Goal: Information Seeking & Learning: Learn about a topic

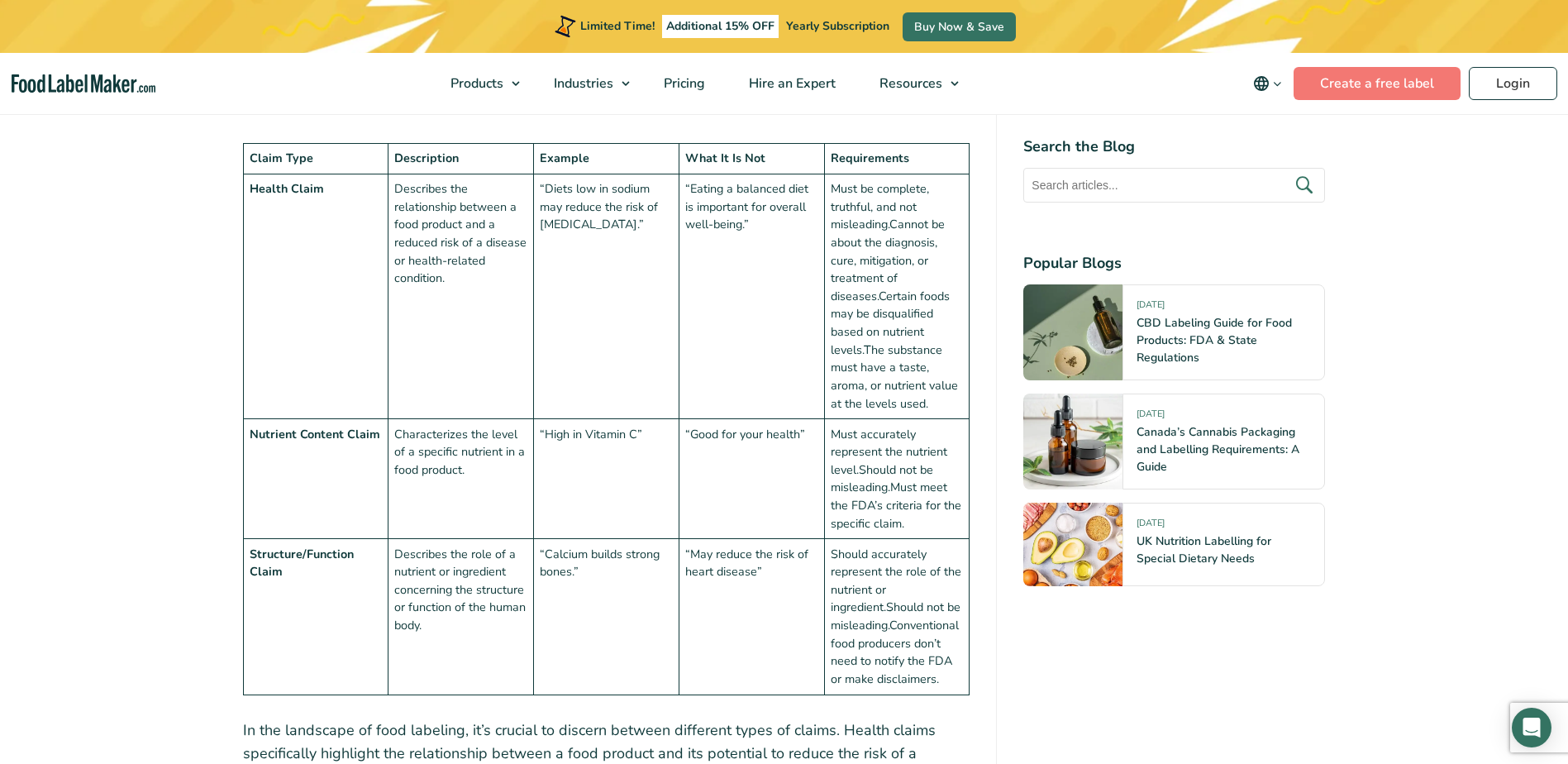
scroll to position [1653, 0]
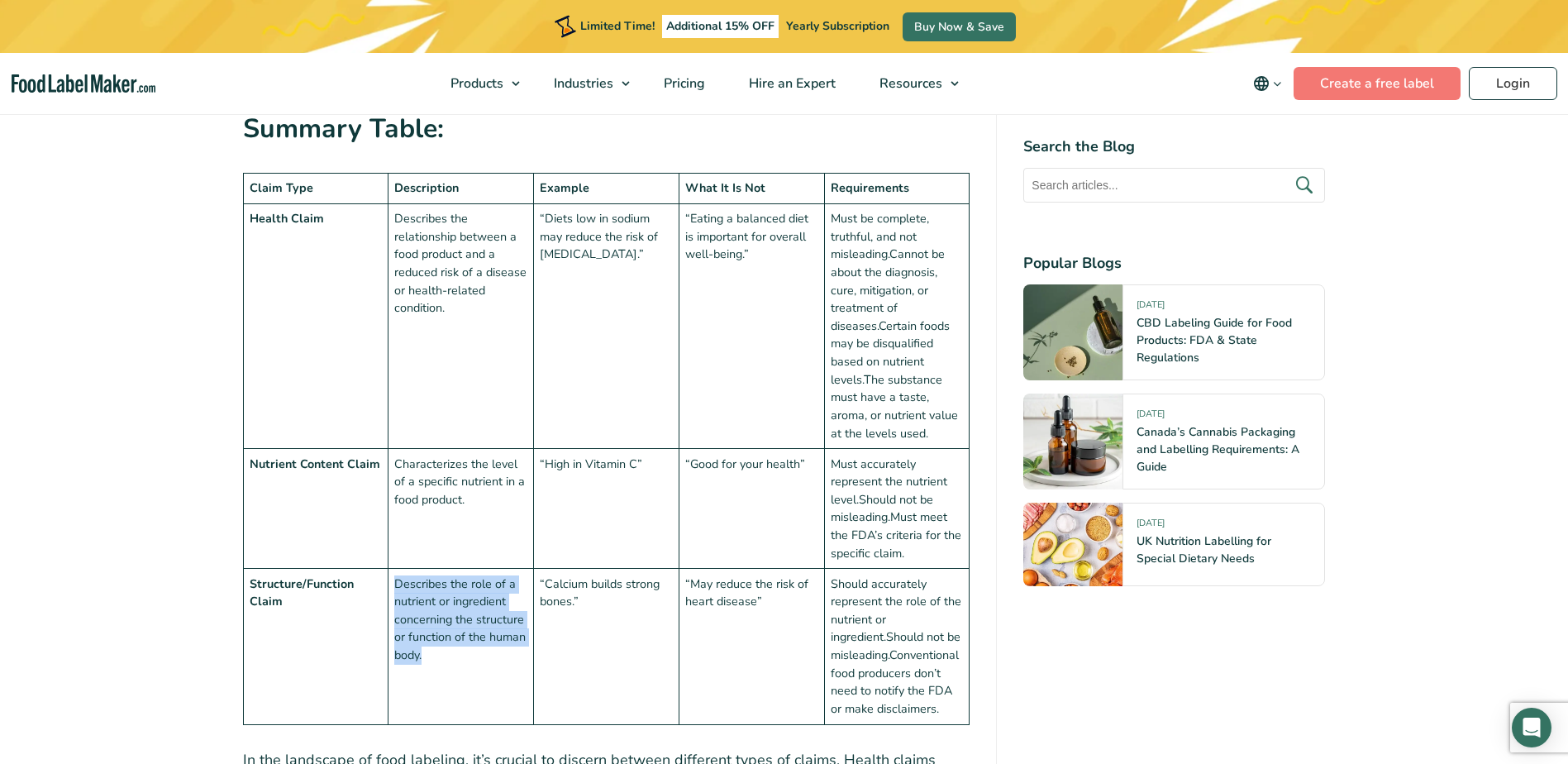
drag, startPoint x: 396, startPoint y: 582, endPoint x: 530, endPoint y: 648, distance: 149.4
click at [530, 648] on td "Describes the role of a nutrient or ingredient concerning the structure or func…" at bounding box center [460, 646] width 145 height 155
click at [761, 650] on td "“May reduce the risk of heart disease”" at bounding box center [751, 646] width 145 height 155
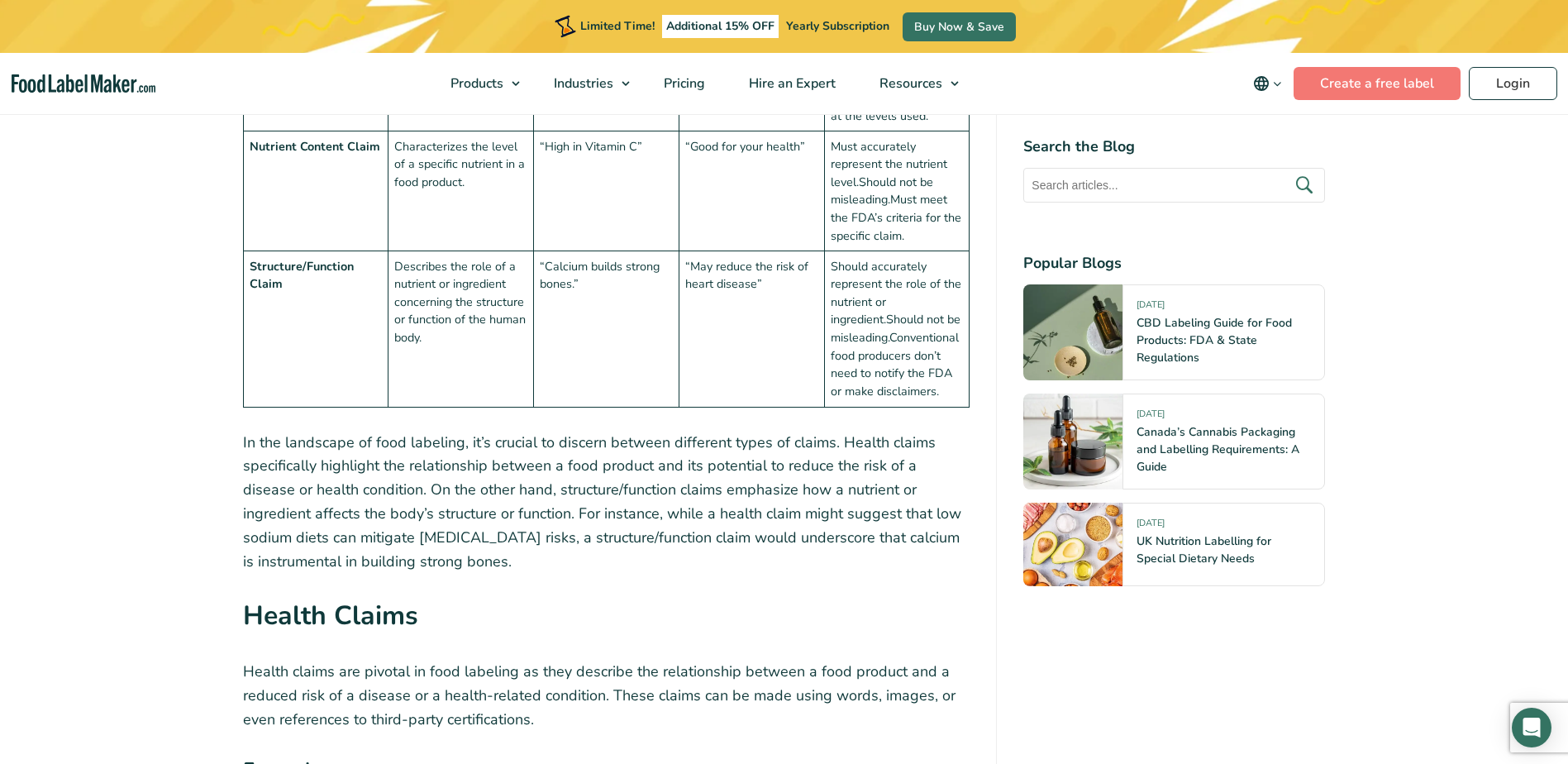
scroll to position [2066, 0]
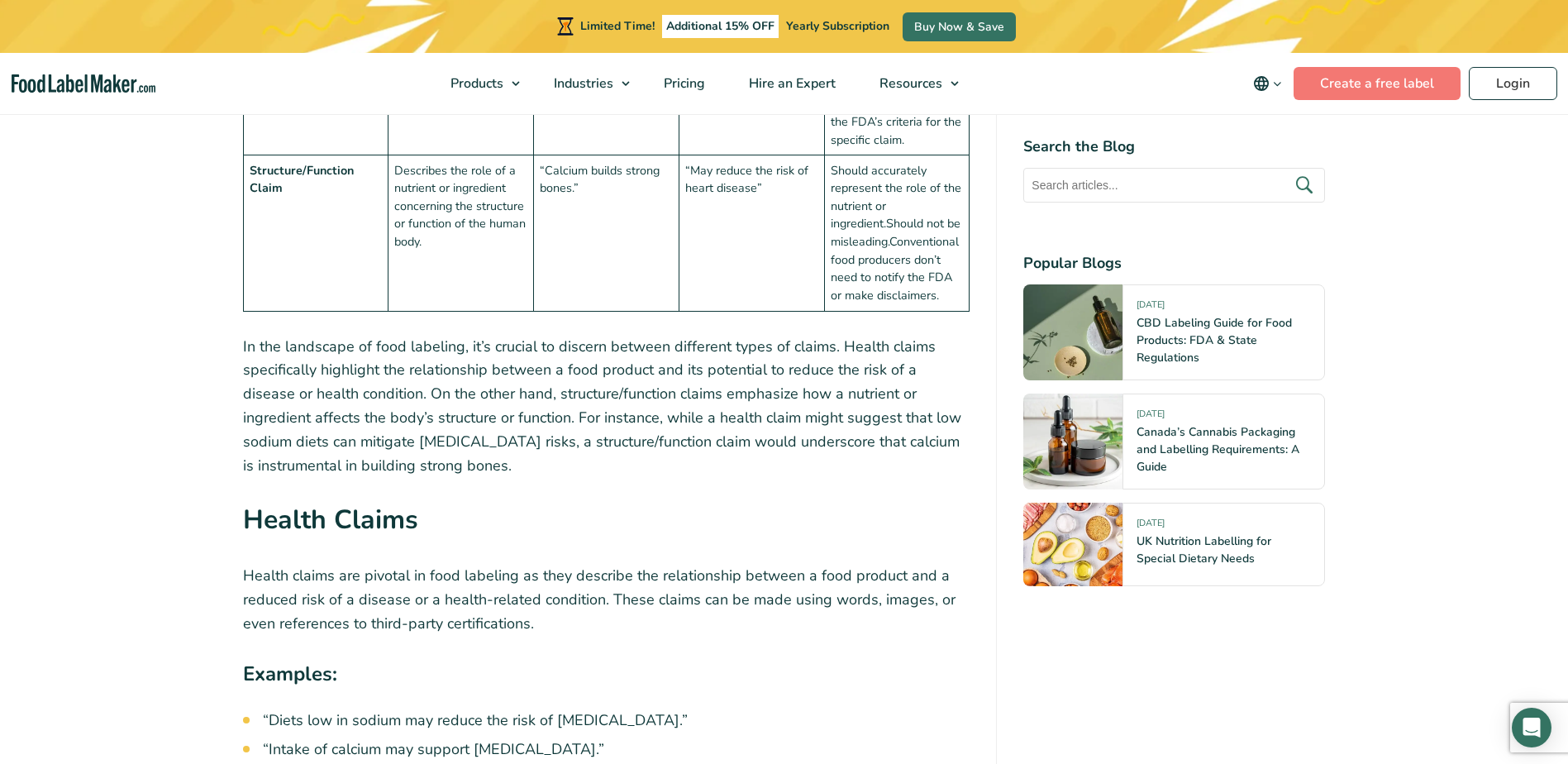
drag, startPoint x: 868, startPoint y: 422, endPoint x: 524, endPoint y: 469, distance: 347.2
click at [524, 469] on p "In the landscape of food labeling, it’s crucial to discern between different ty…" at bounding box center [606, 406] width 727 height 143
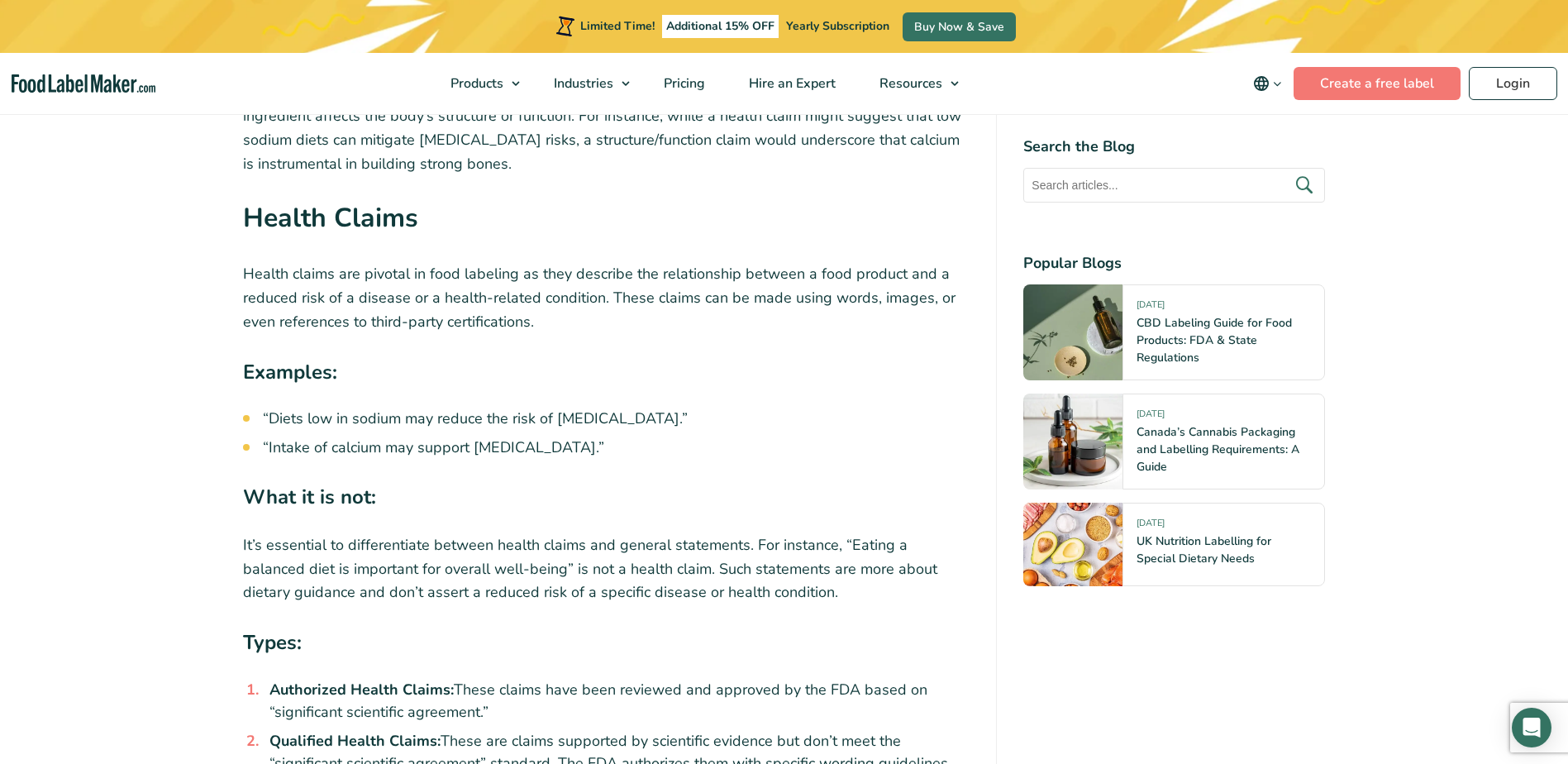
scroll to position [2397, 0]
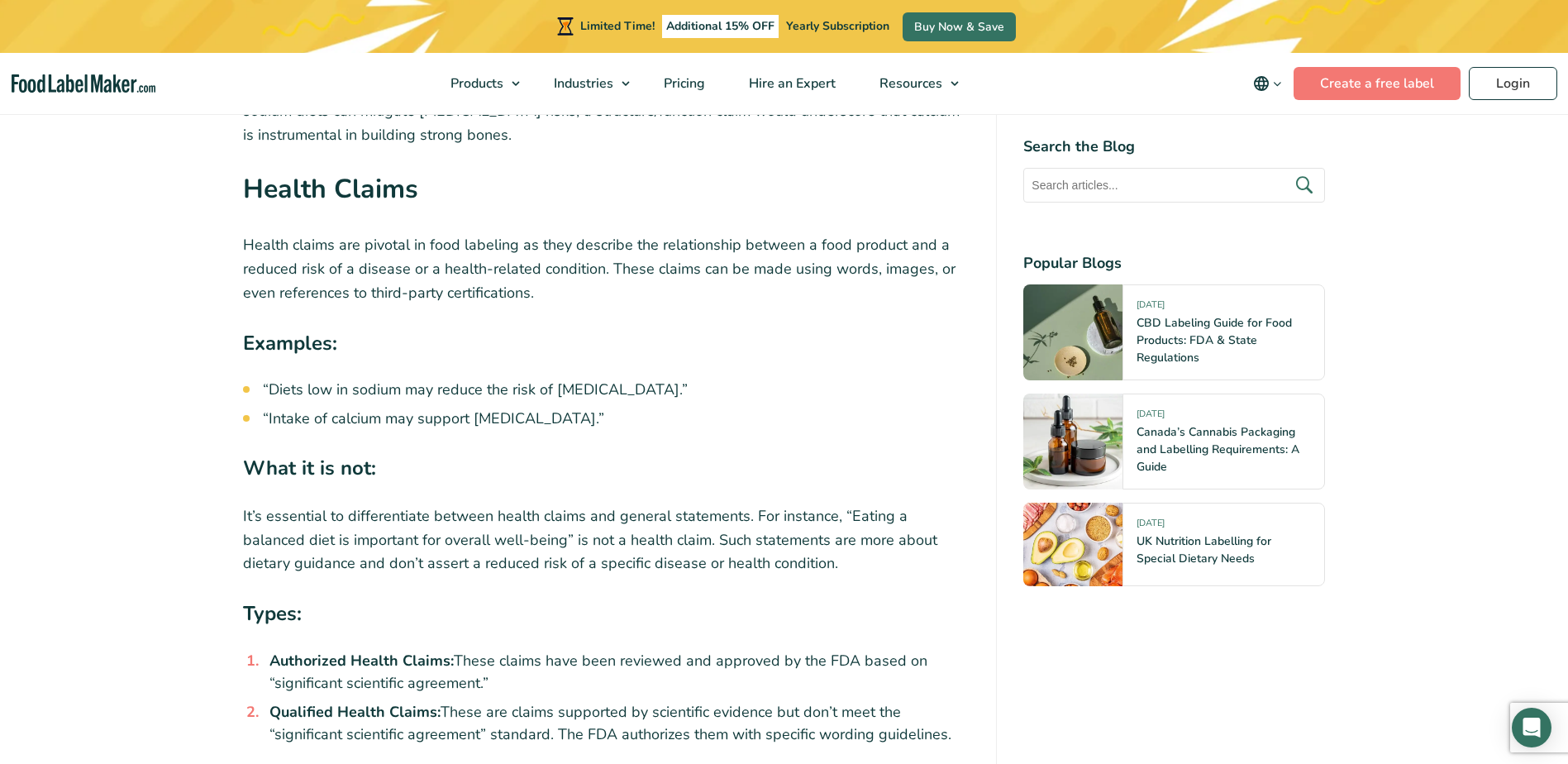
click at [298, 396] on li "“Diets low in sodium may reduce the risk of [MEDICAL_DATA].”" at bounding box center [616, 389] width 707 height 22
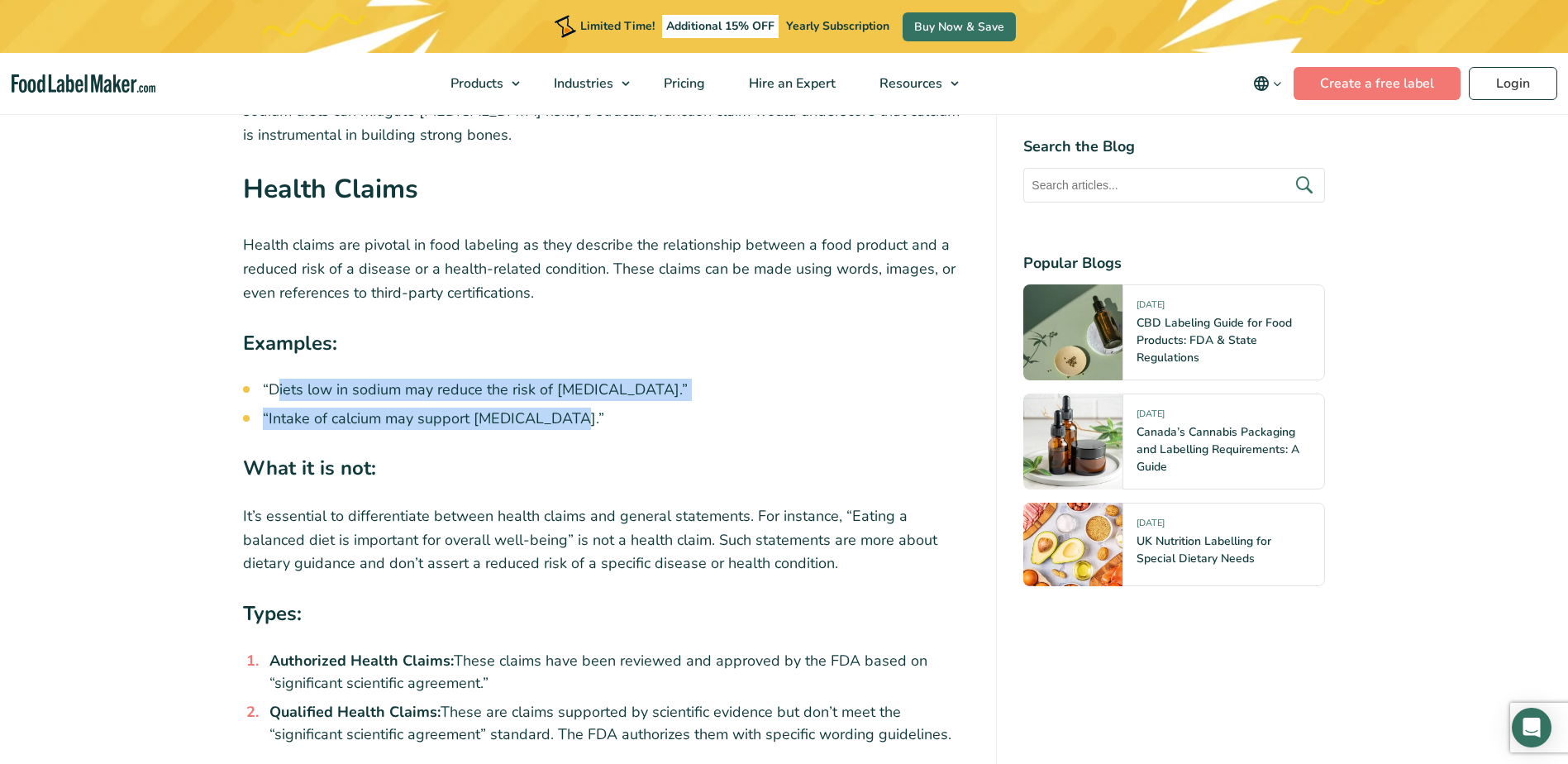
drag, startPoint x: 310, startPoint y: 394, endPoint x: 646, endPoint y: 427, distance: 337.6
click at [646, 427] on ul "“Diets low in sodium may reduce the risk of [MEDICAL_DATA].” “Intake of calcium…" at bounding box center [616, 404] width 707 height 52
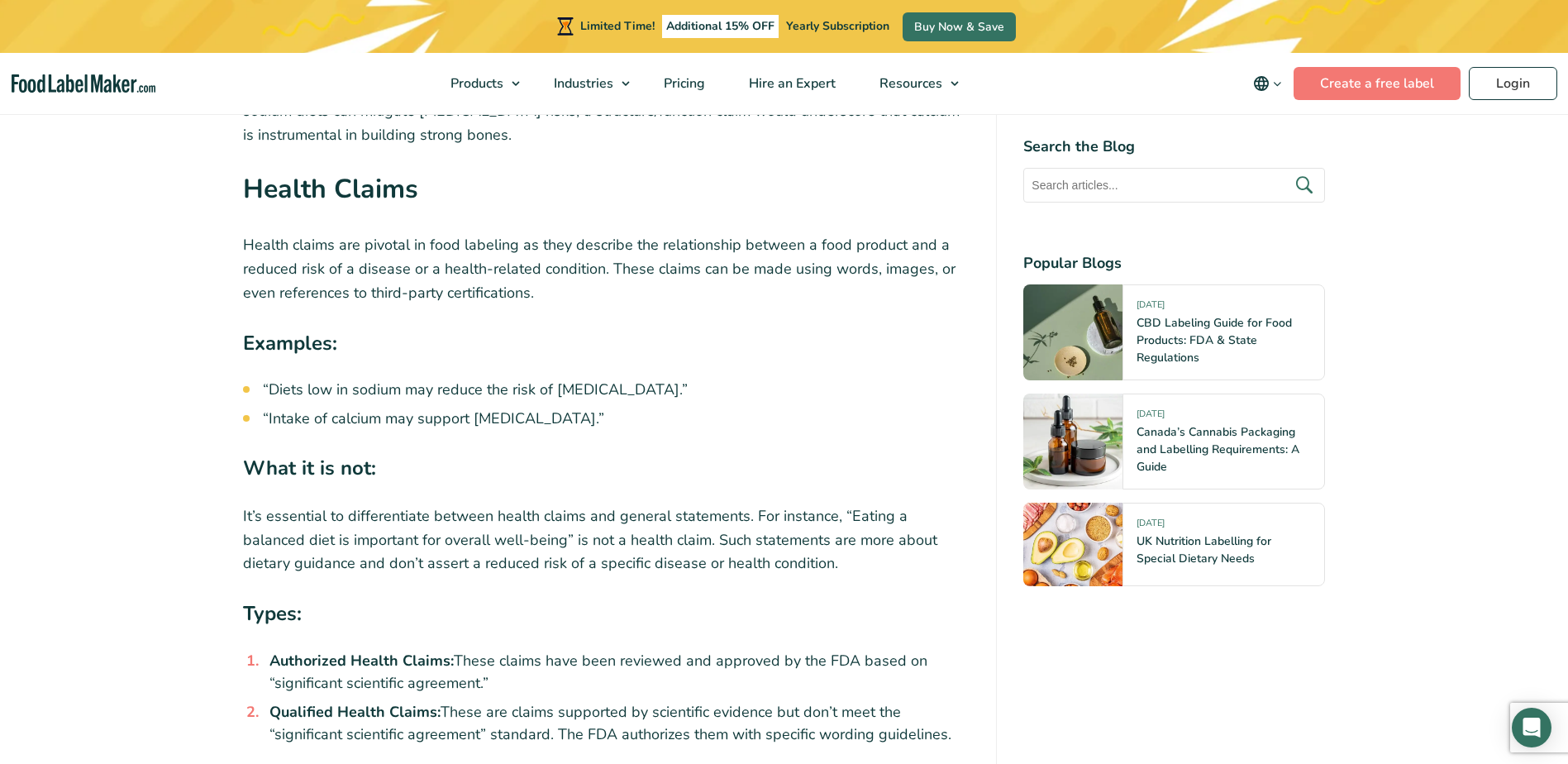
drag, startPoint x: 646, startPoint y: 427, endPoint x: 644, endPoint y: 437, distance: 10.2
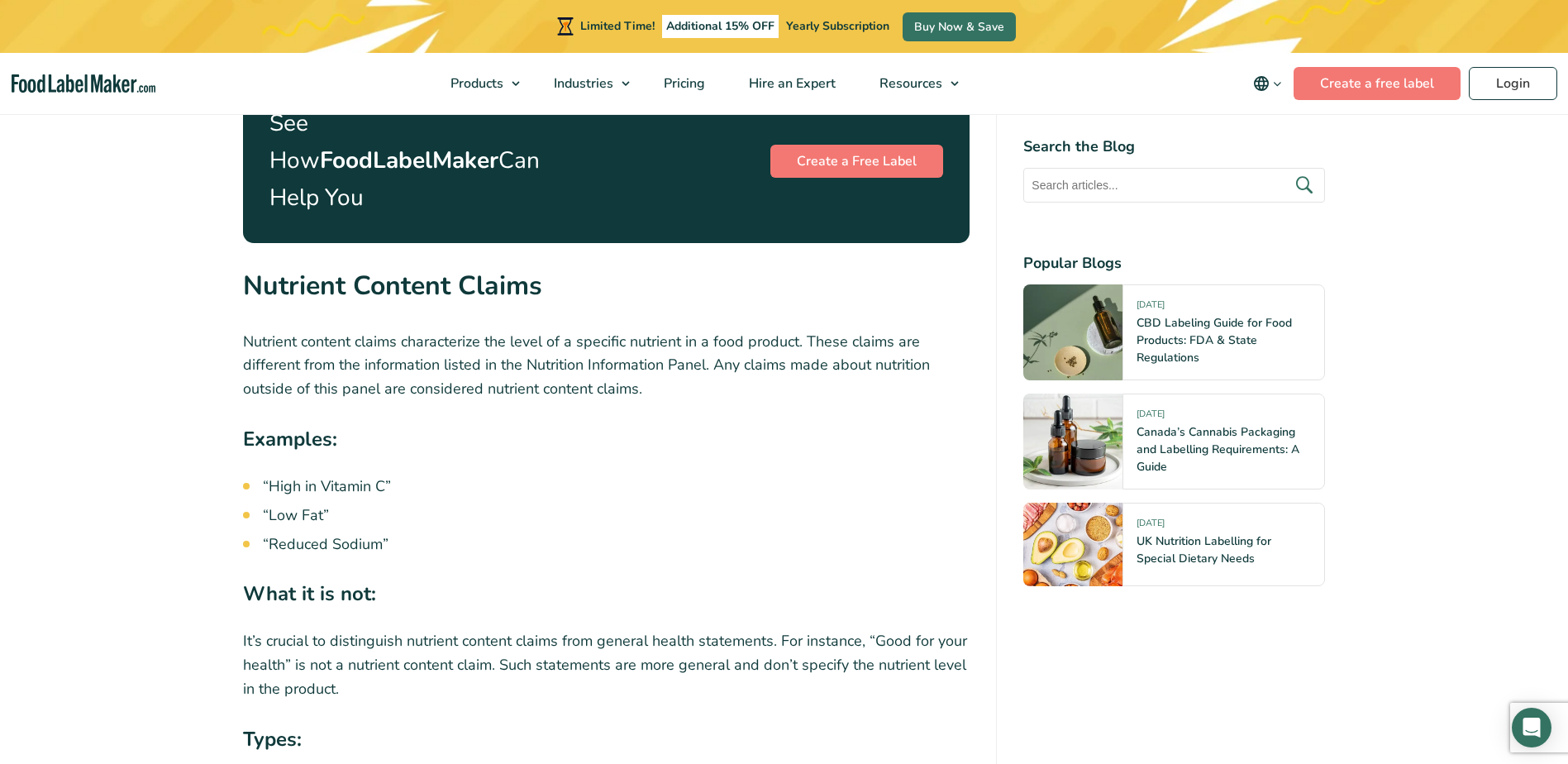
scroll to position [3719, 0]
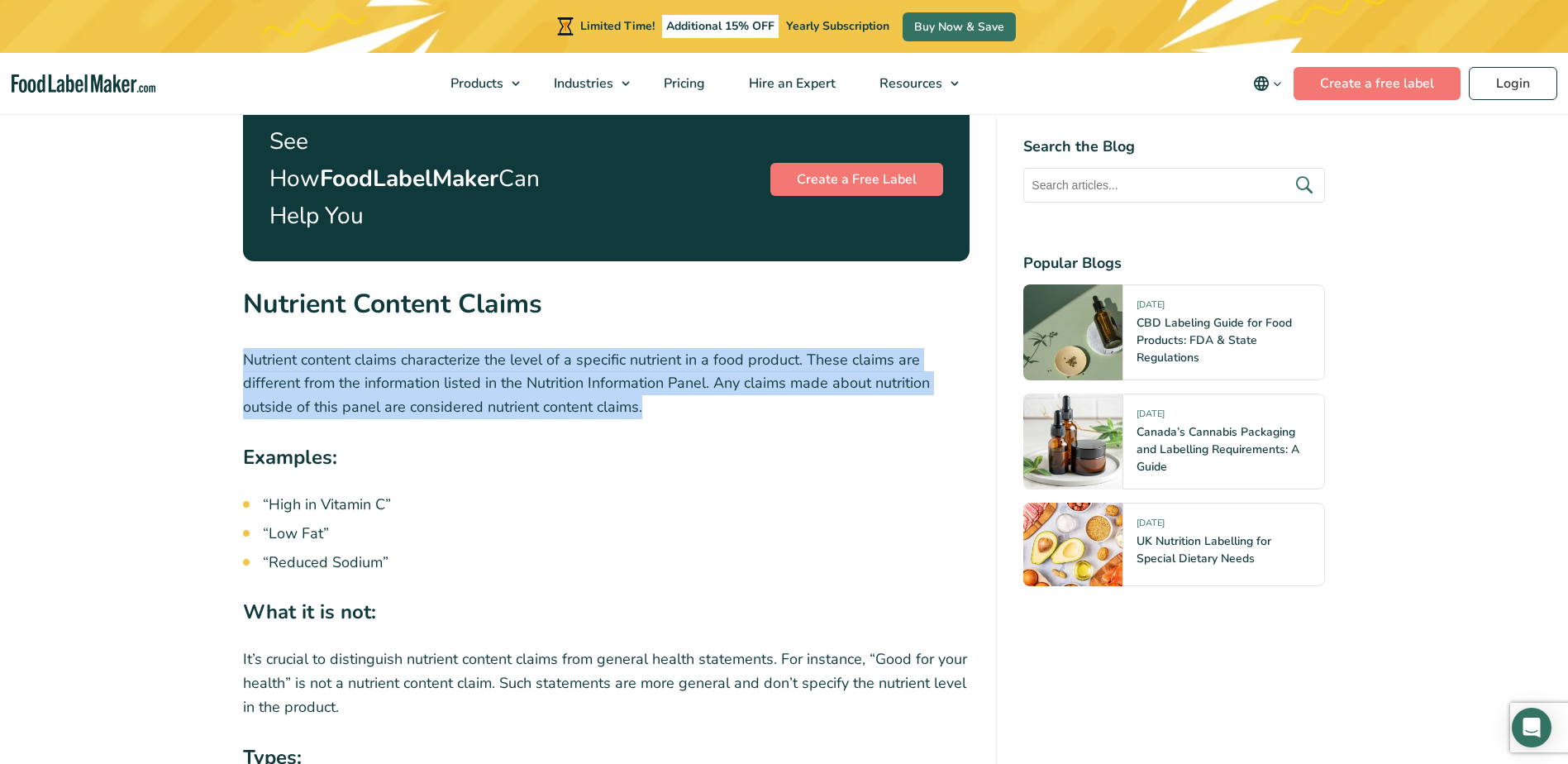
drag, startPoint x: 240, startPoint y: 316, endPoint x: 711, endPoint y: 381, distance: 475.5
click at [711, 381] on div "Navigating the intricate world of food labeling and the regulatory requirements…" at bounding box center [784, 217] width 1108 height 6457
click at [713, 382] on p "Nutrient content claims characterize the level of a specific nutrient in a food…" at bounding box center [606, 384] width 727 height 71
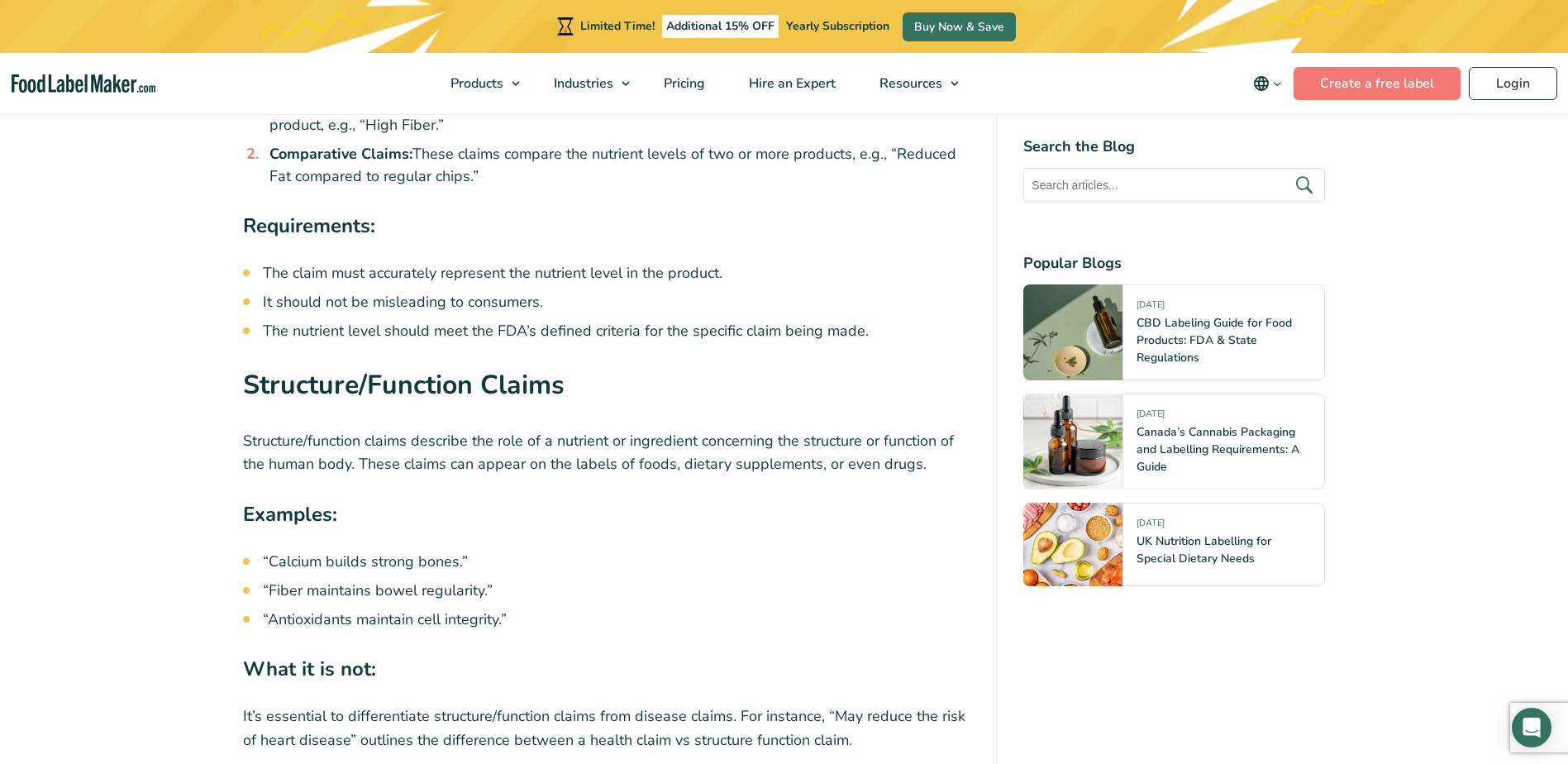
scroll to position [4463, 0]
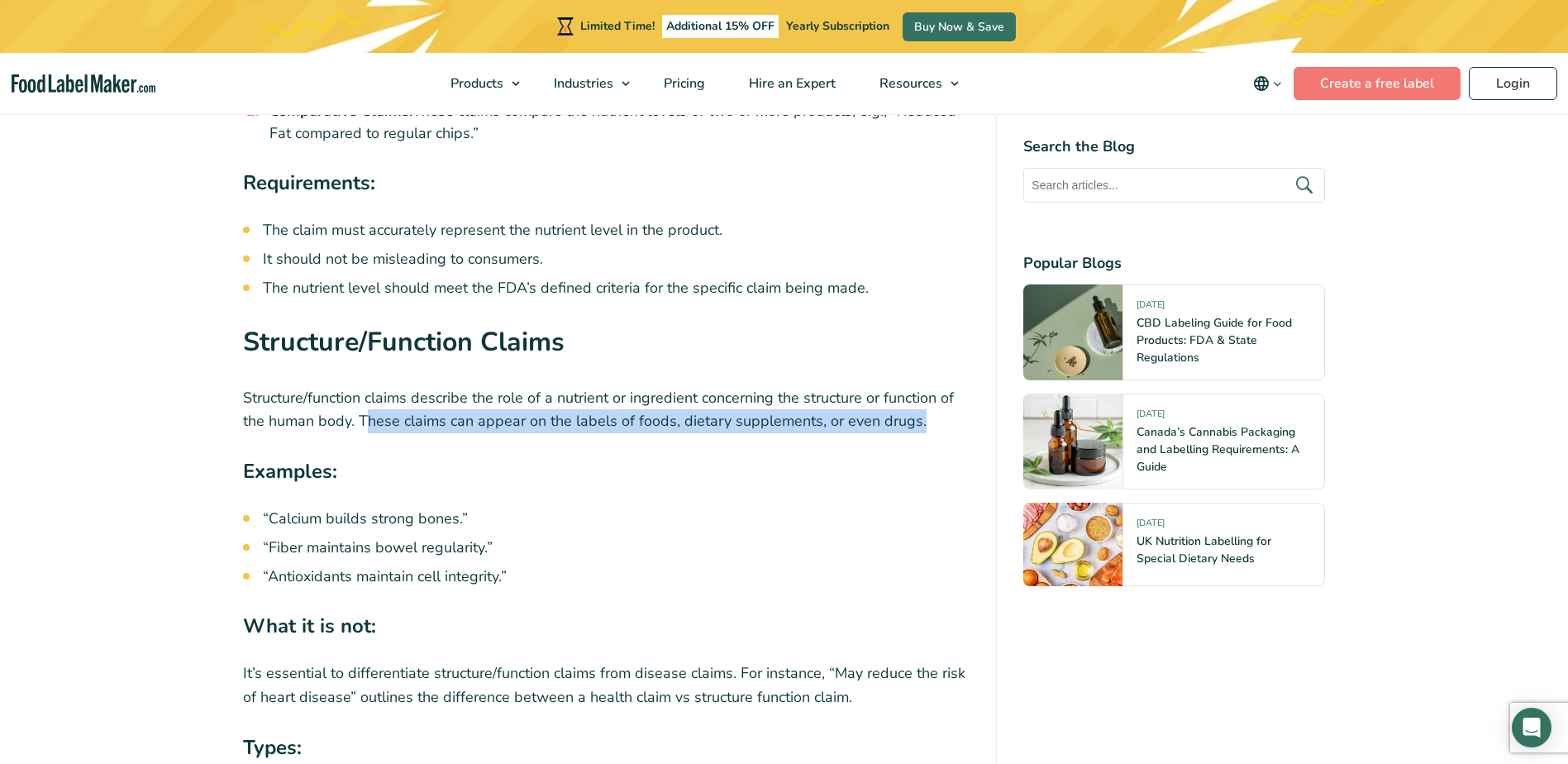
drag, startPoint x: 367, startPoint y: 382, endPoint x: 941, endPoint y: 387, distance: 574.0
click at [941, 387] on p "Structure/function claims describe the role of a nutrient or ingredient concern…" at bounding box center [606, 410] width 727 height 48
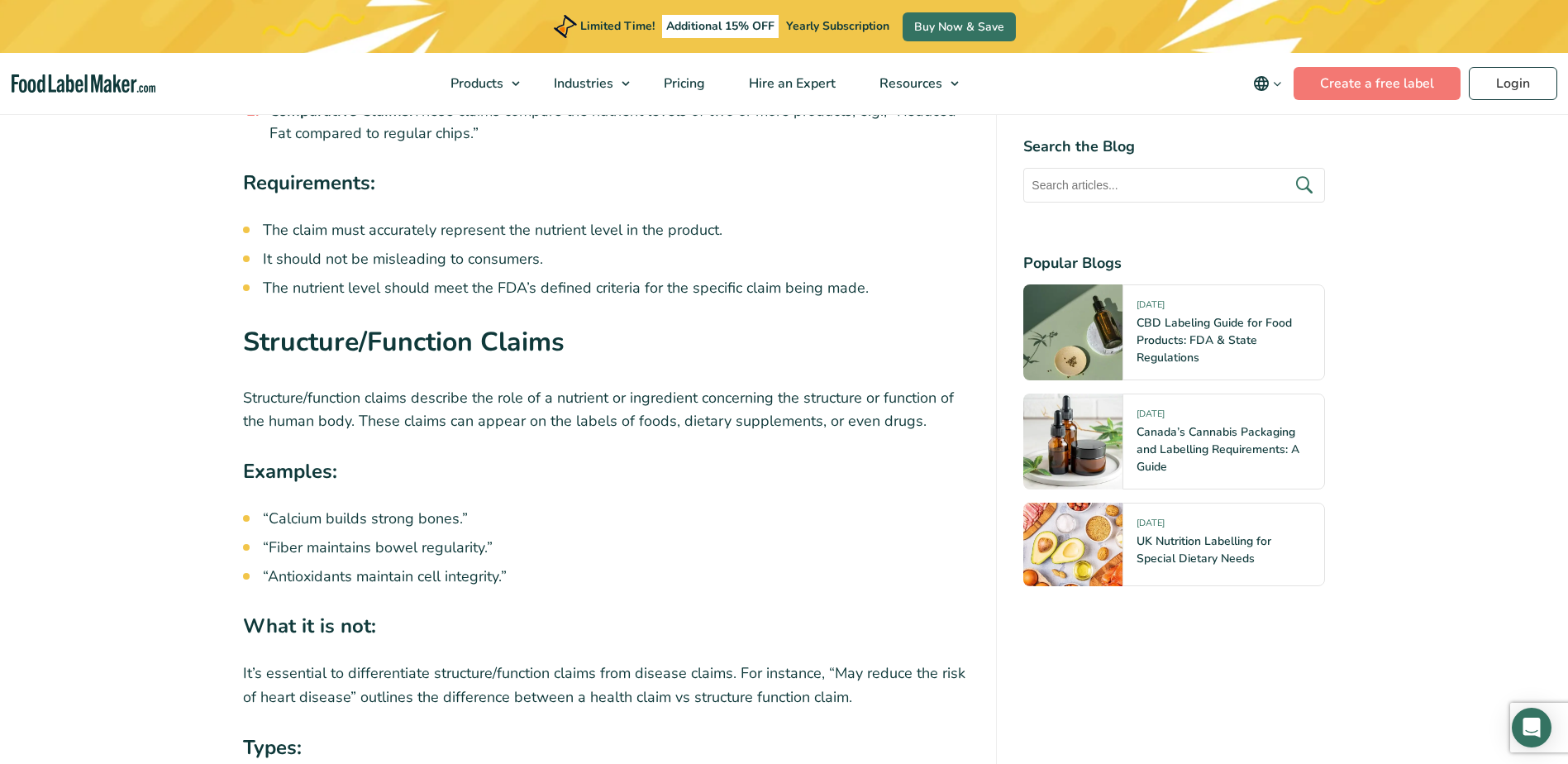
click at [537, 565] on li "“Antioxidants maintain cell integrity.”" at bounding box center [616, 576] width 707 height 22
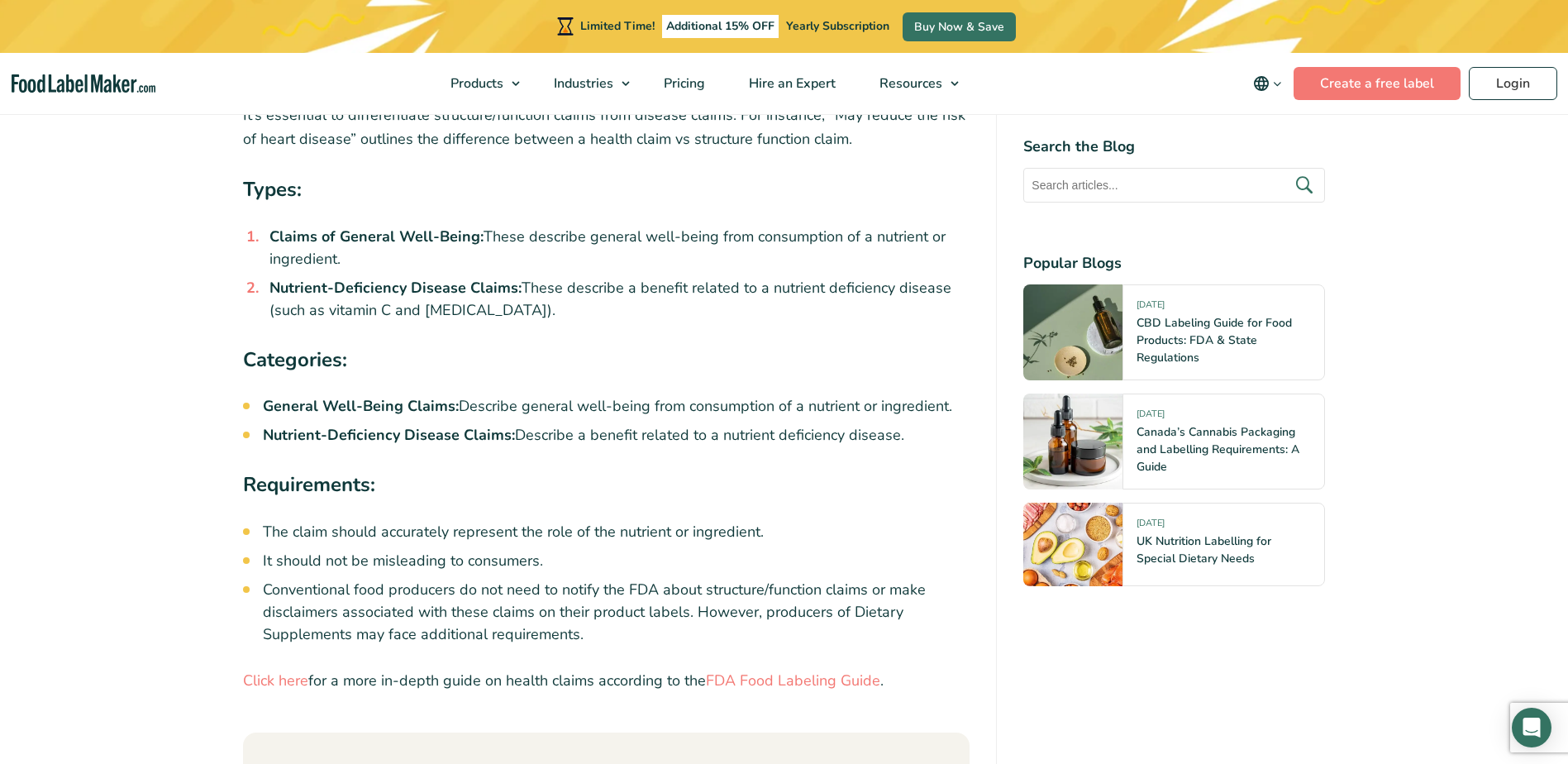
scroll to position [5042, 0]
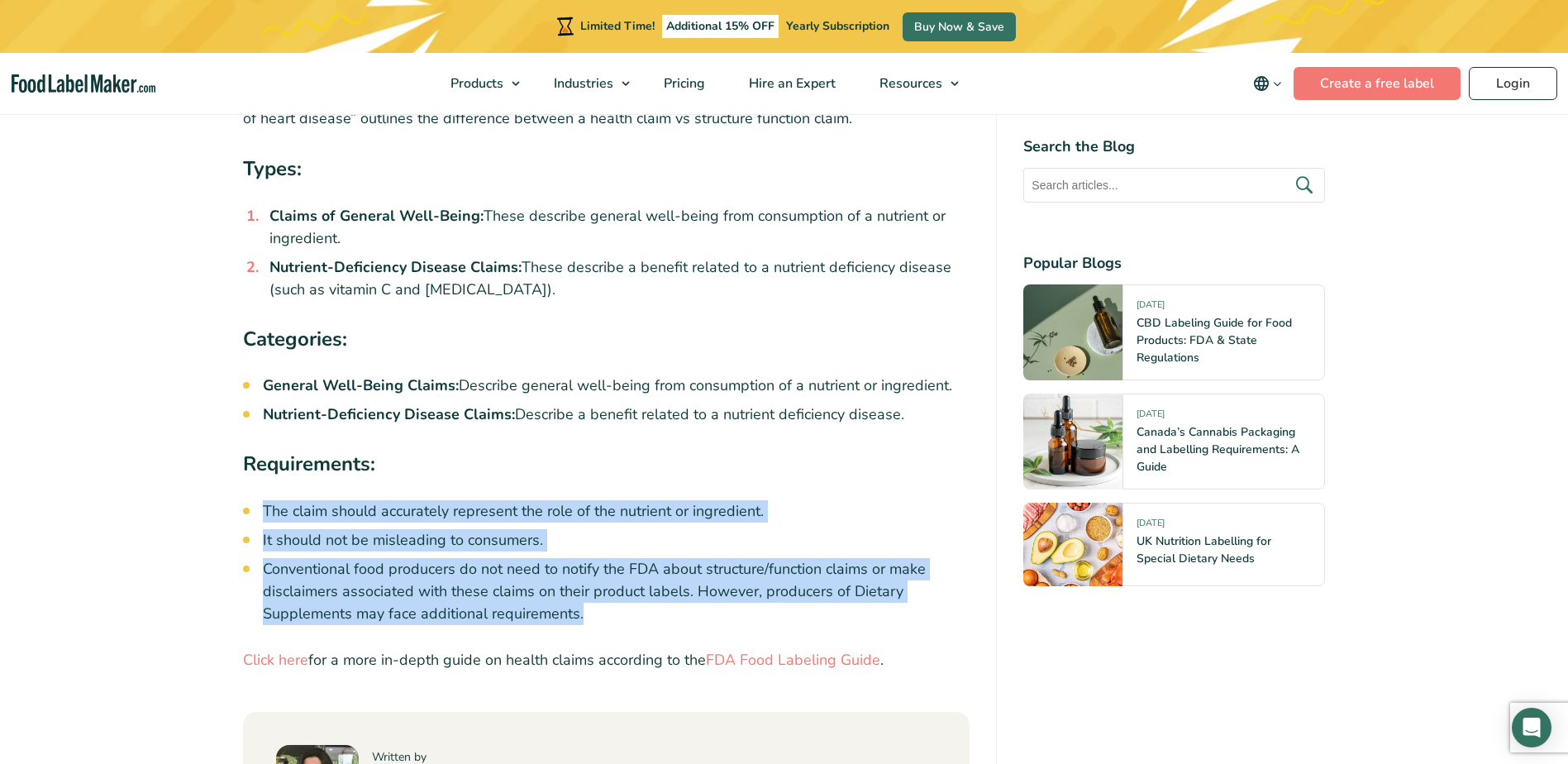
drag, startPoint x: 267, startPoint y: 470, endPoint x: 912, endPoint y: 577, distance: 653.8
click at [912, 577] on ul "The claim should accurately represent the role of the nutrient or ingredient. I…" at bounding box center [616, 563] width 707 height 125
